Goal: Find specific page/section: Find specific page/section

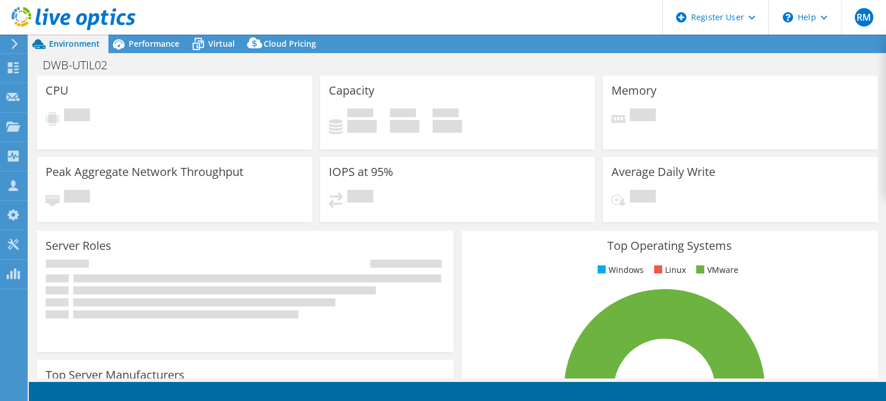
select select "USEast"
select select "USD"
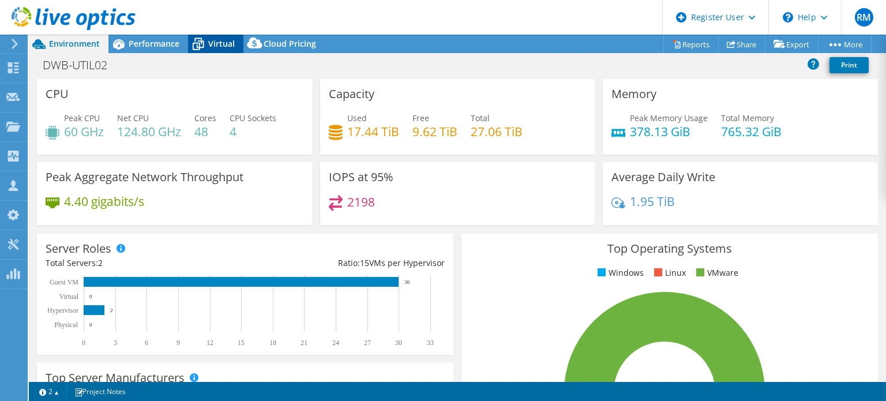
click at [237, 41] on div "Virtual" at bounding box center [215, 44] width 55 height 18
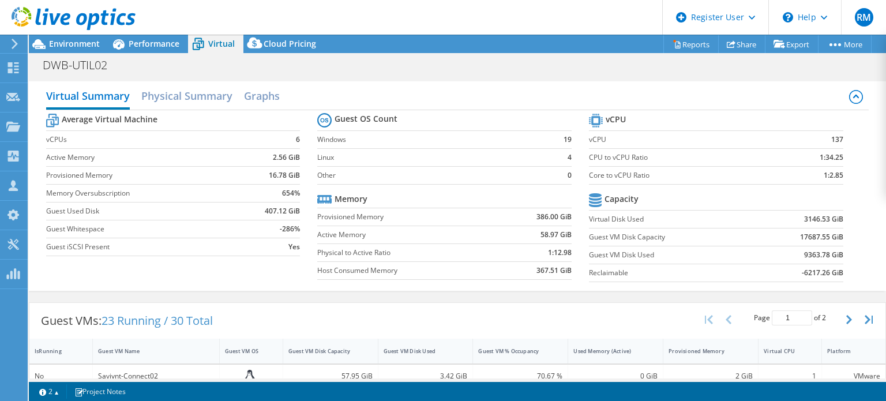
scroll to position [16, 0]
click at [97, 46] on span "Environment" at bounding box center [74, 43] width 51 height 11
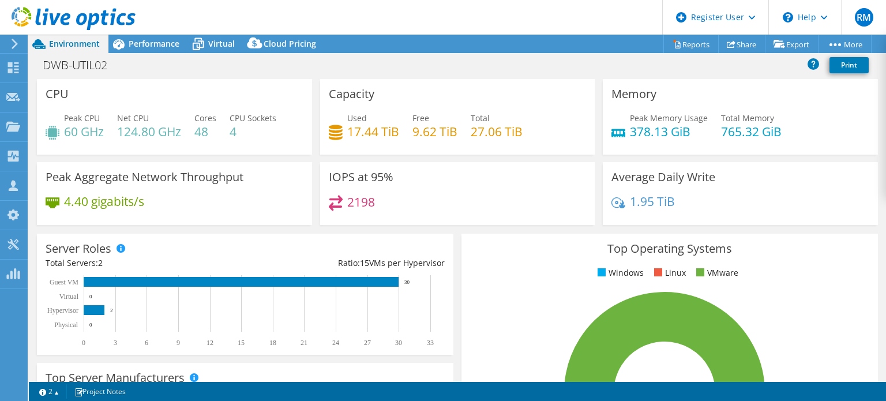
click at [498, 44] on div "Project Actions Project Actions Reports Share Export vSAN ReadyNode Sizer" at bounding box center [457, 44] width 857 height 18
click at [408, 39] on div "Project Actions Project Actions Reports Share Export vSAN ReadyNode Sizer" at bounding box center [457, 44] width 857 height 18
click at [418, 22] on header "RM Dell User [PERSON_NAME] [PERSON_NAME][EMAIL_ADDRESS][PERSON_NAME][DOMAIN_NAM…" at bounding box center [443, 17] width 886 height 35
drag, startPoint x: 418, startPoint y: 22, endPoint x: 407, endPoint y: 18, distance: 11.1
click at [407, 18] on header "RM Dell User [PERSON_NAME] [PERSON_NAME][EMAIL_ADDRESS][PERSON_NAME][DOMAIN_NAM…" at bounding box center [443, 17] width 886 height 35
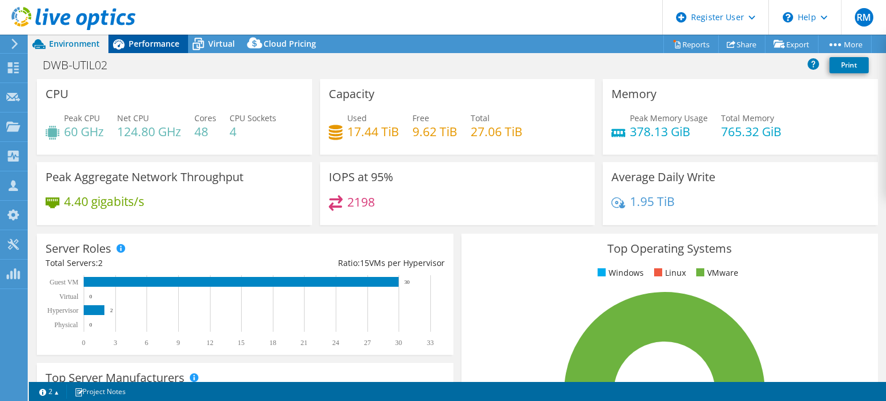
click at [185, 36] on div "Performance" at bounding box center [148, 44] width 80 height 18
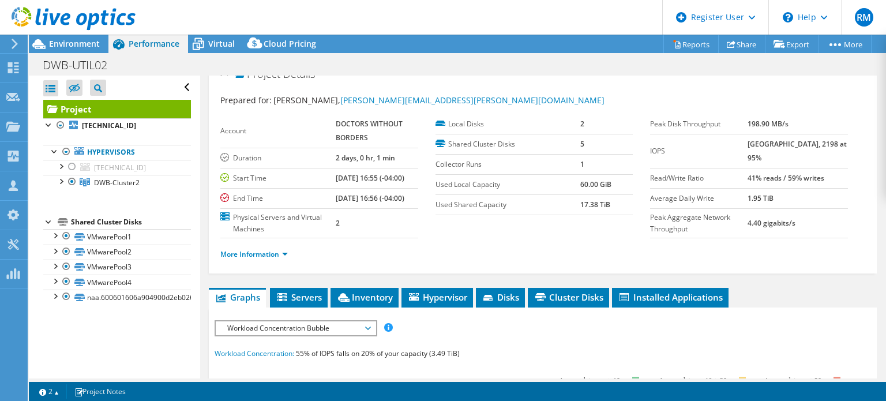
scroll to position [106, 0]
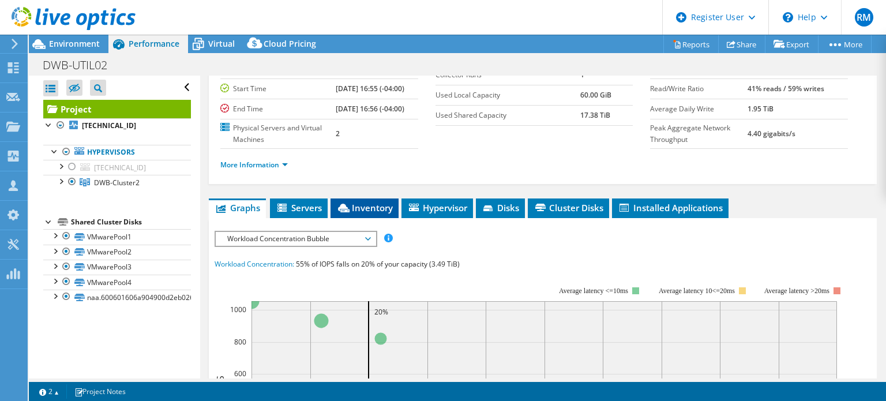
click at [378, 213] on span "Inventory" at bounding box center [364, 208] width 57 height 12
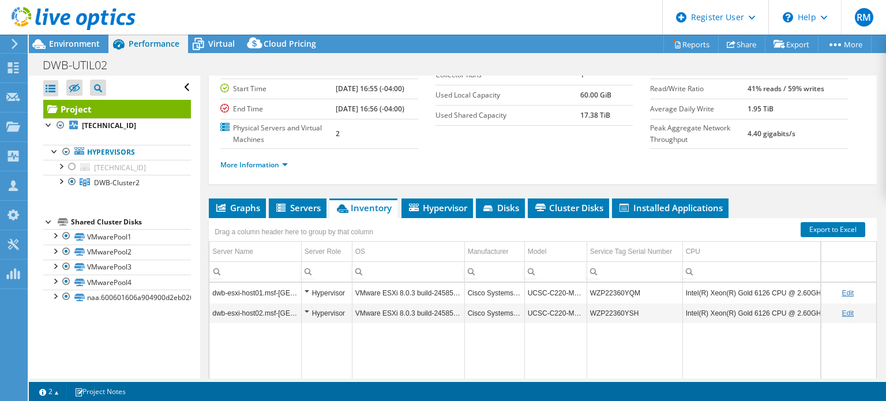
scroll to position [148, 0]
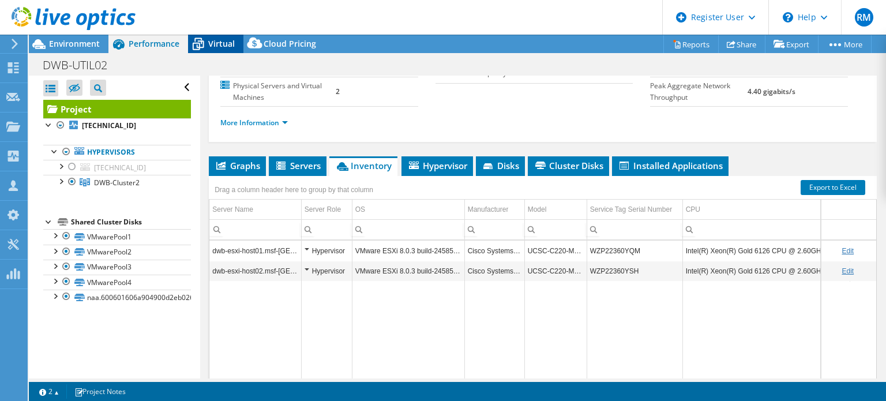
click at [231, 39] on span "Virtual" at bounding box center [221, 43] width 27 height 11
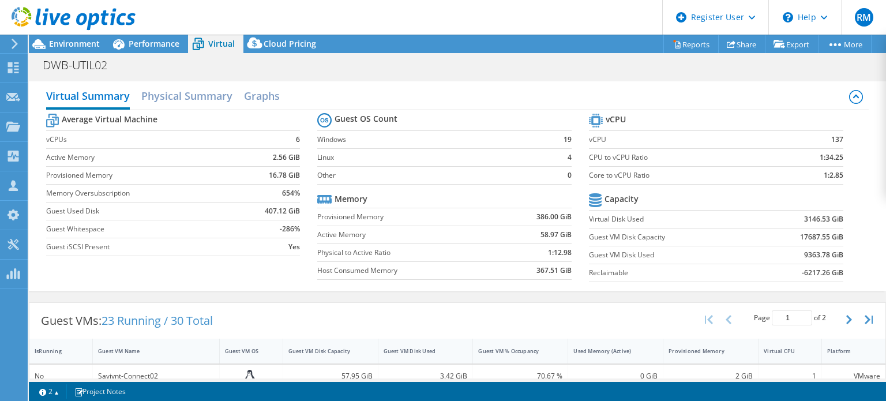
scroll to position [197, 0]
click at [168, 45] on span "Performance" at bounding box center [154, 43] width 51 height 11
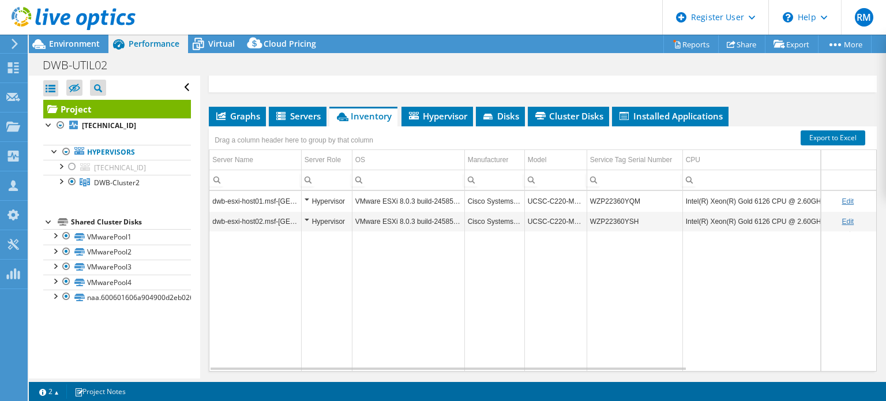
drag, startPoint x: 389, startPoint y: 11, endPoint x: 355, endPoint y: 9, distance: 34.1
click at [355, 9] on header "RM Dell User [PERSON_NAME] [PERSON_NAME][EMAIL_ADDRESS][PERSON_NAME][DOMAIN_NAM…" at bounding box center [443, 17] width 886 height 35
click at [87, 49] on div "Environment" at bounding box center [69, 44] width 80 height 18
